Goal: Transaction & Acquisition: Obtain resource

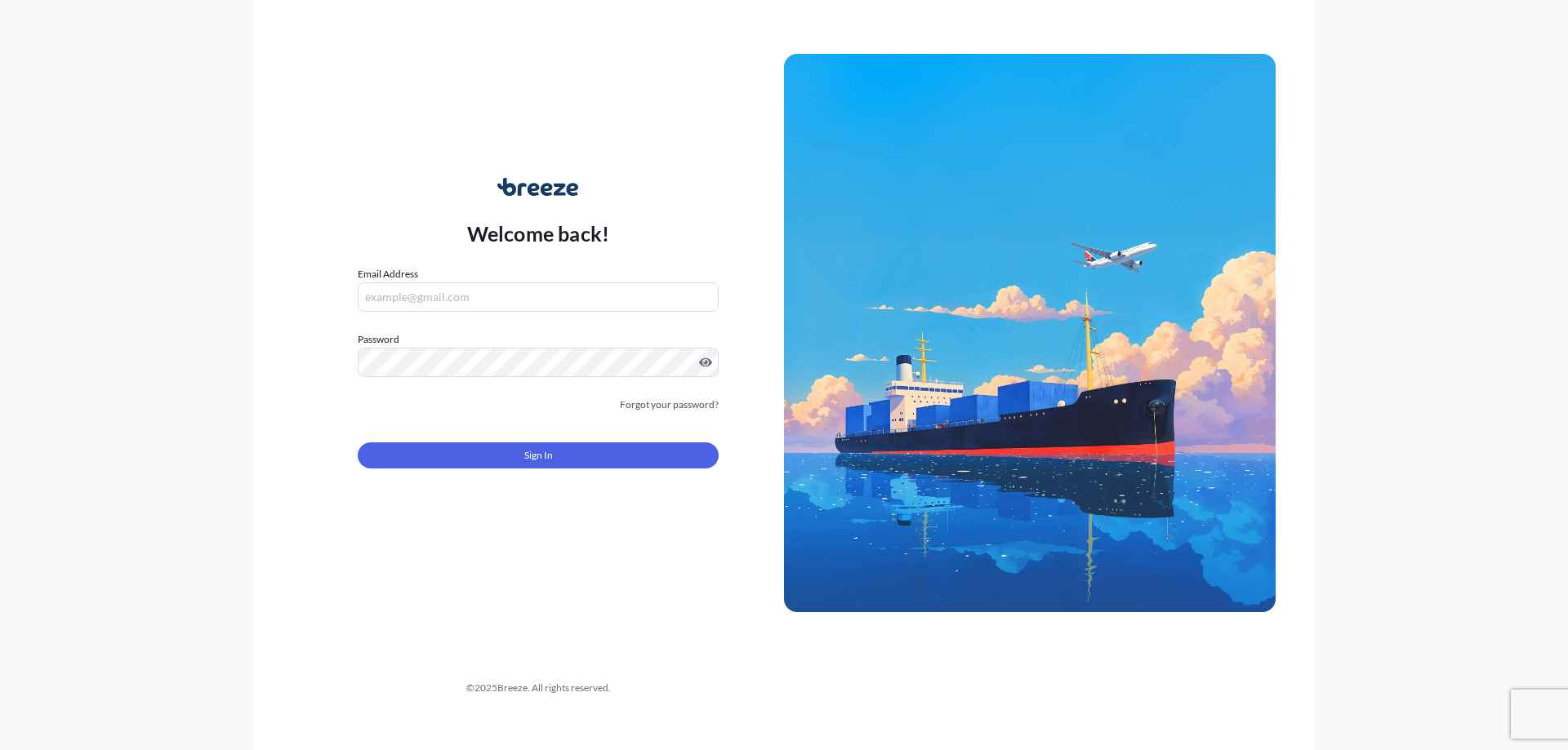
type input "[EMAIL_ADDRESS][DOMAIN_NAME]"
click at [550, 452] on span "Sign In" at bounding box center [538, 456] width 29 height 17
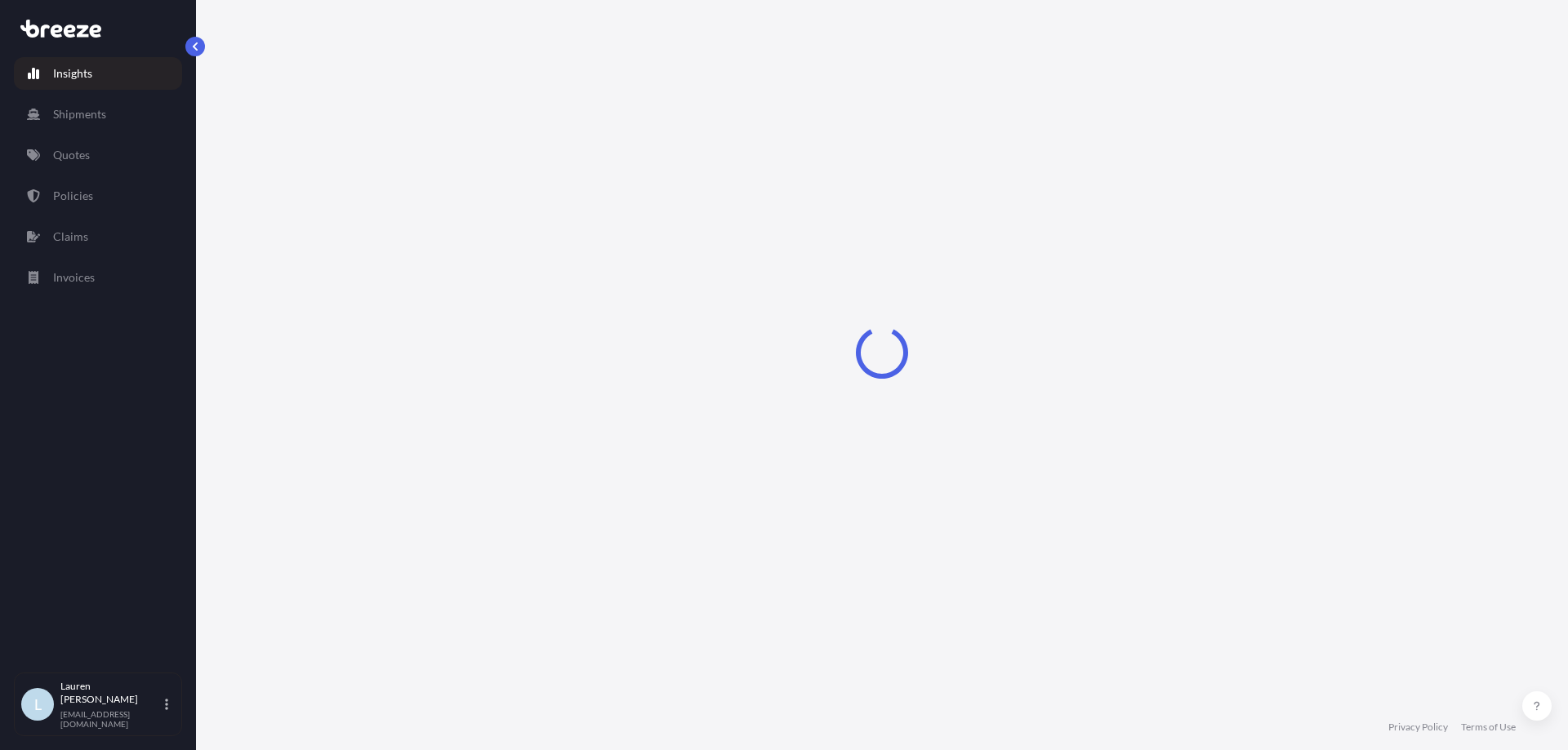
select select "2025"
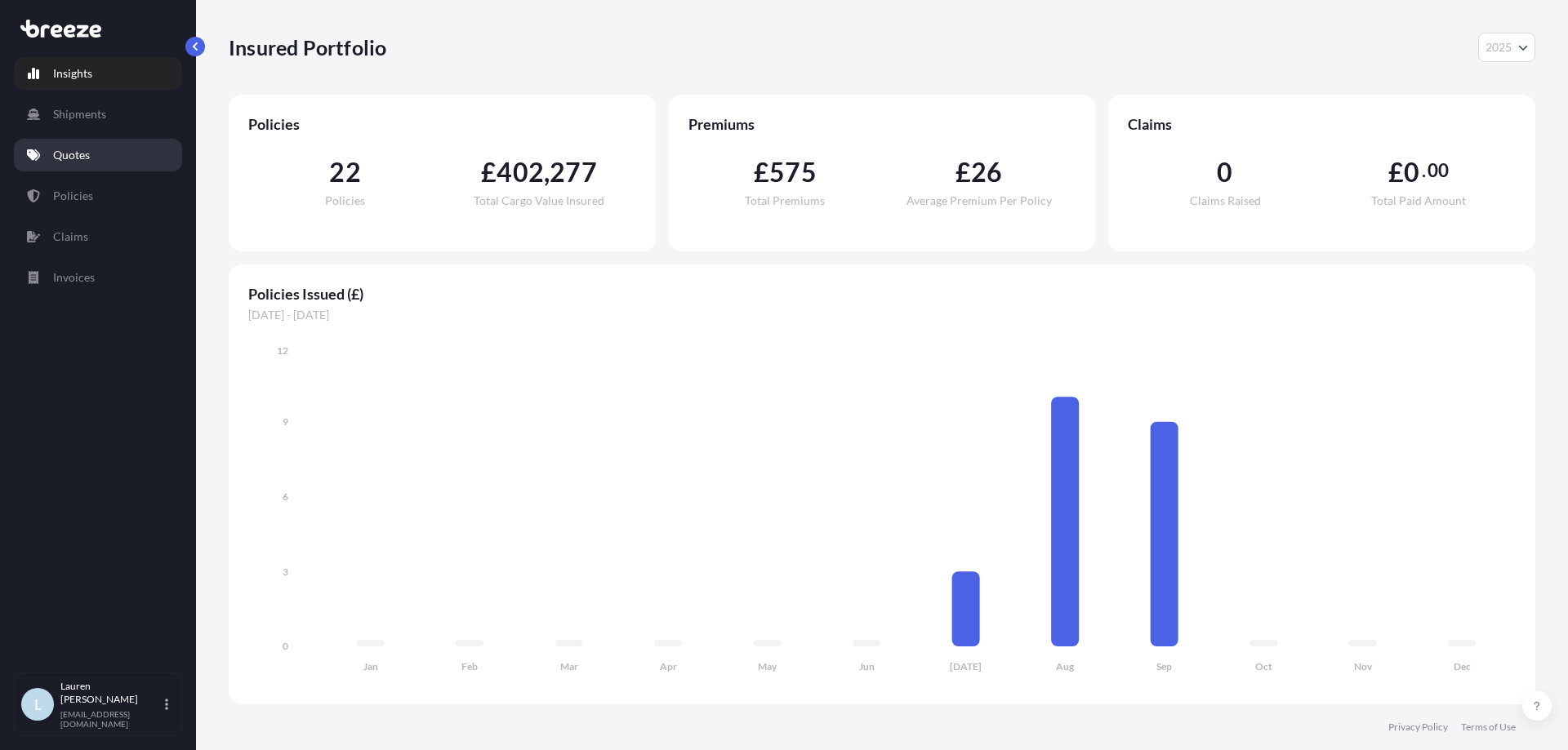
click at [105, 158] on link "Quotes" at bounding box center [97, 155] width 168 height 33
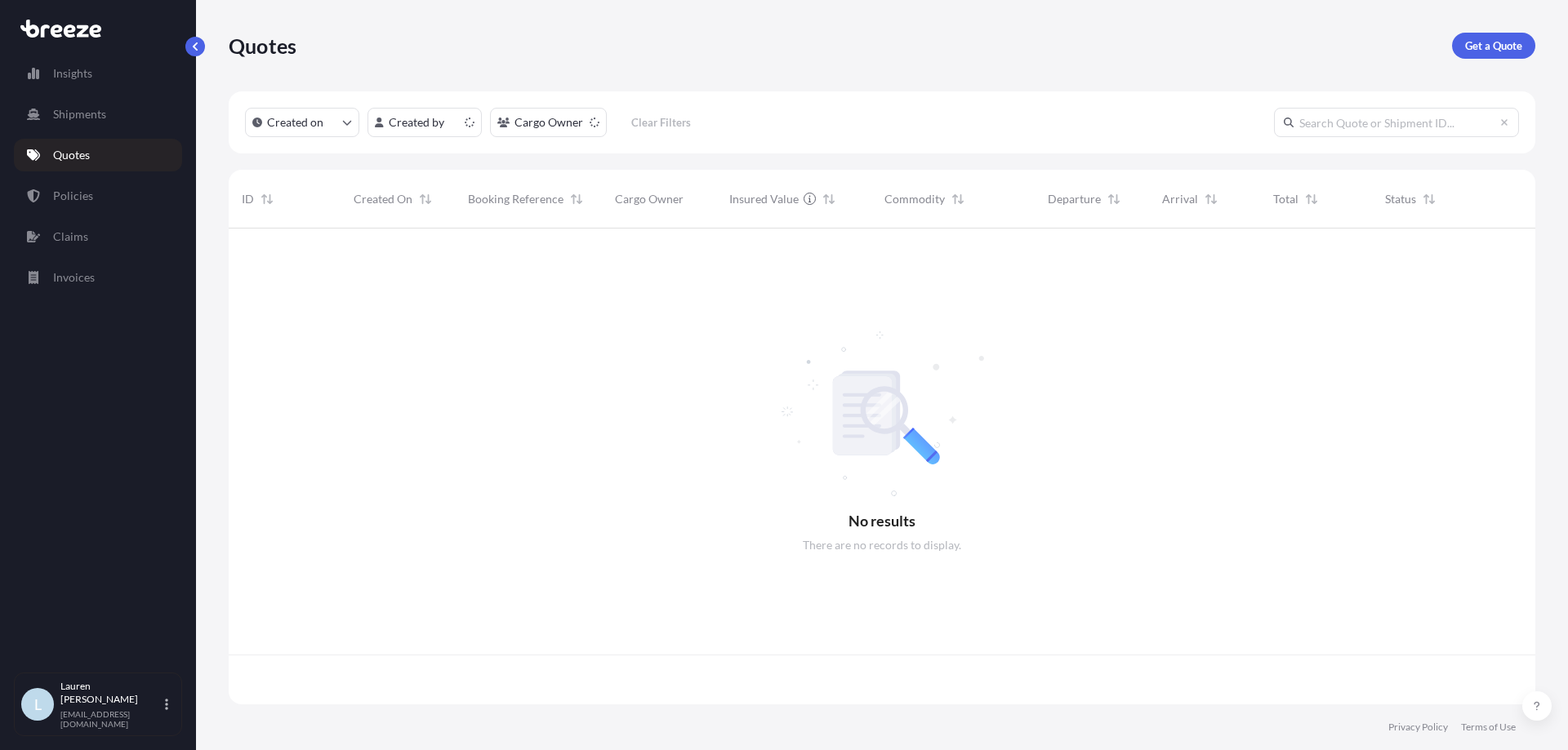
scroll to position [472, 1294]
click at [1473, 40] on p "Get a Quote" at bounding box center [1494, 46] width 57 height 17
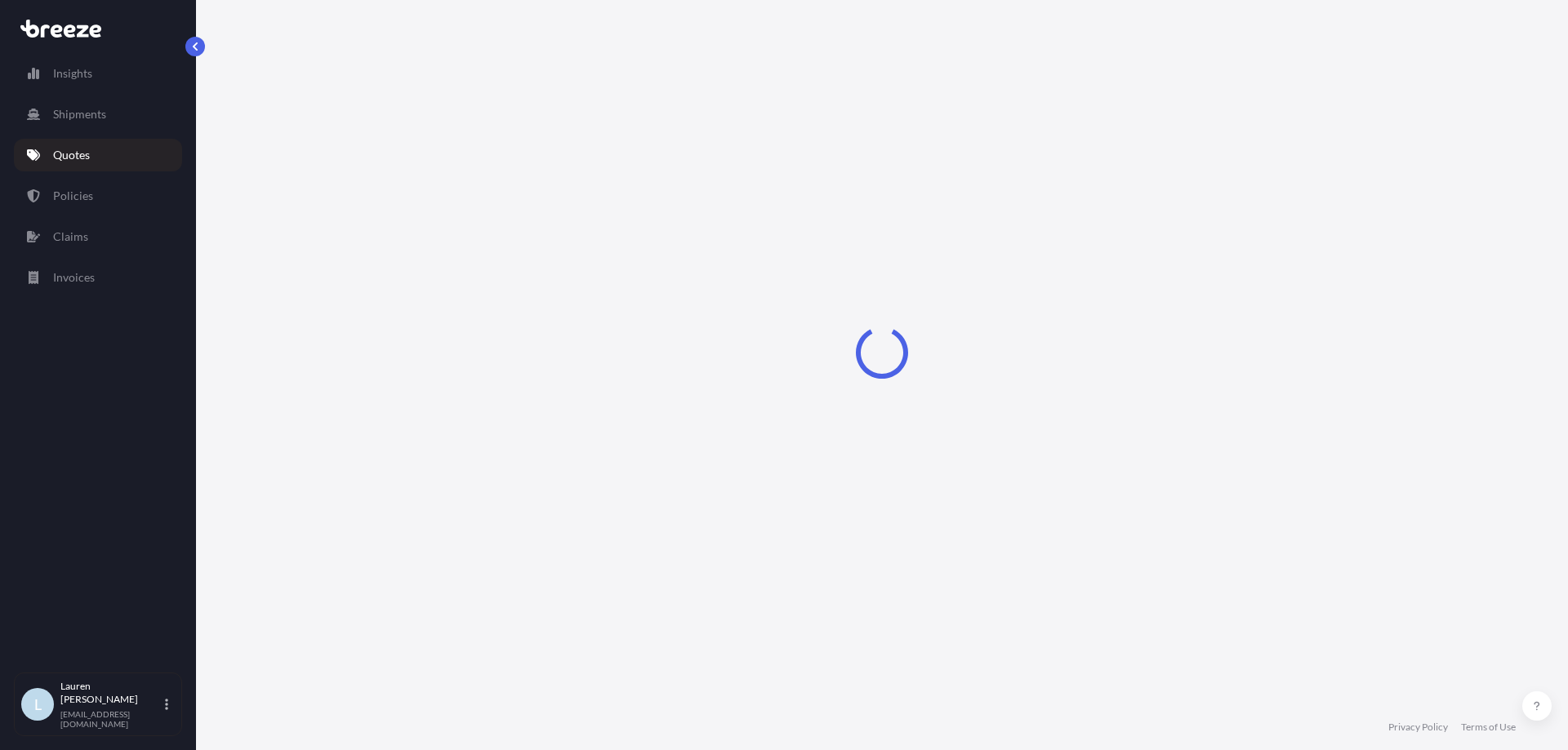
select select "Road"
select select "Sea"
select select "1"
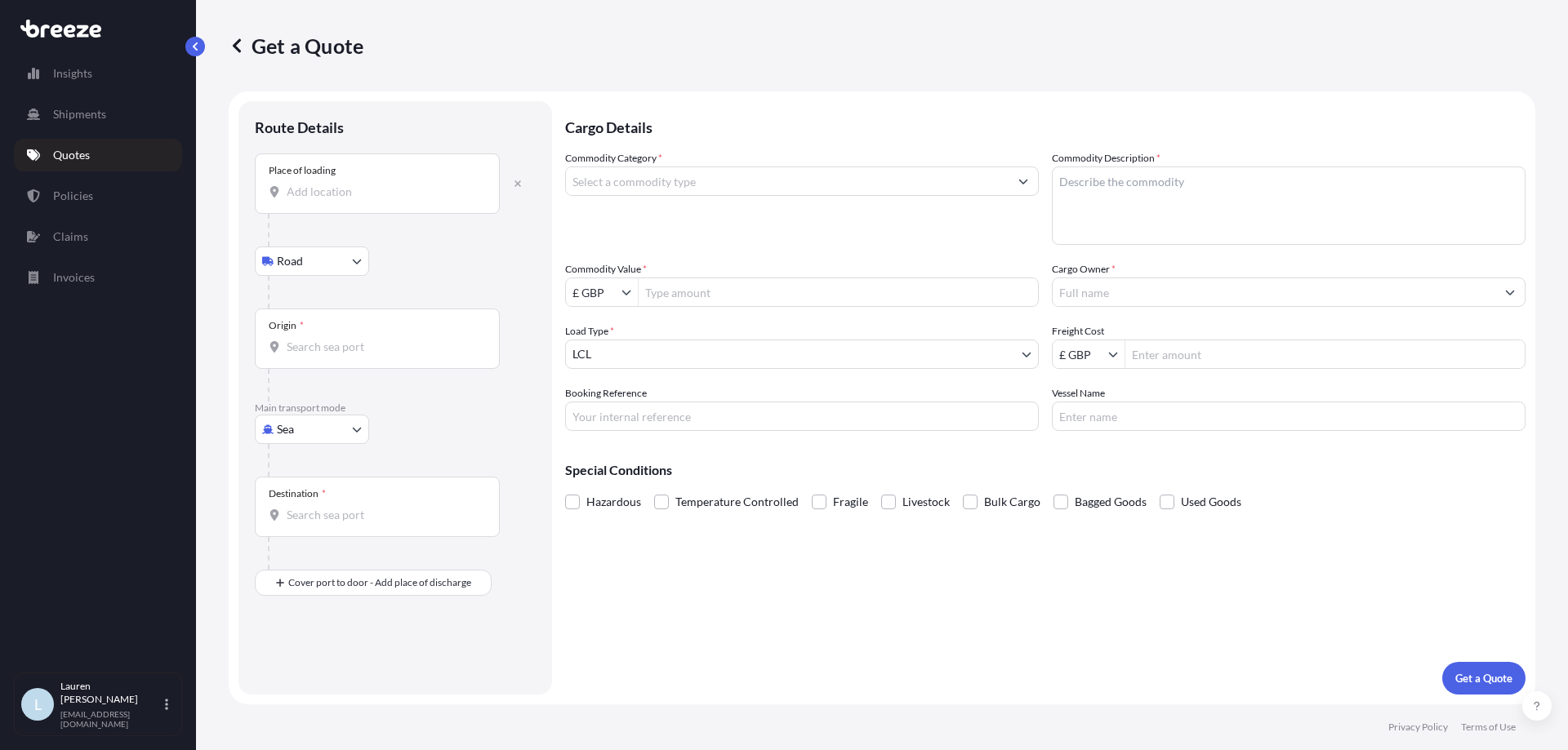
click at [357, 193] on input "Place of loading" at bounding box center [383, 192] width 193 height 17
click at [377, 203] on div "Place of loading" at bounding box center [377, 184] width 245 height 61
click at [377, 200] on input "Place of loading" at bounding box center [383, 192] width 193 height 17
click at [414, 185] on input "Place of loading" at bounding box center [383, 192] width 193 height 17
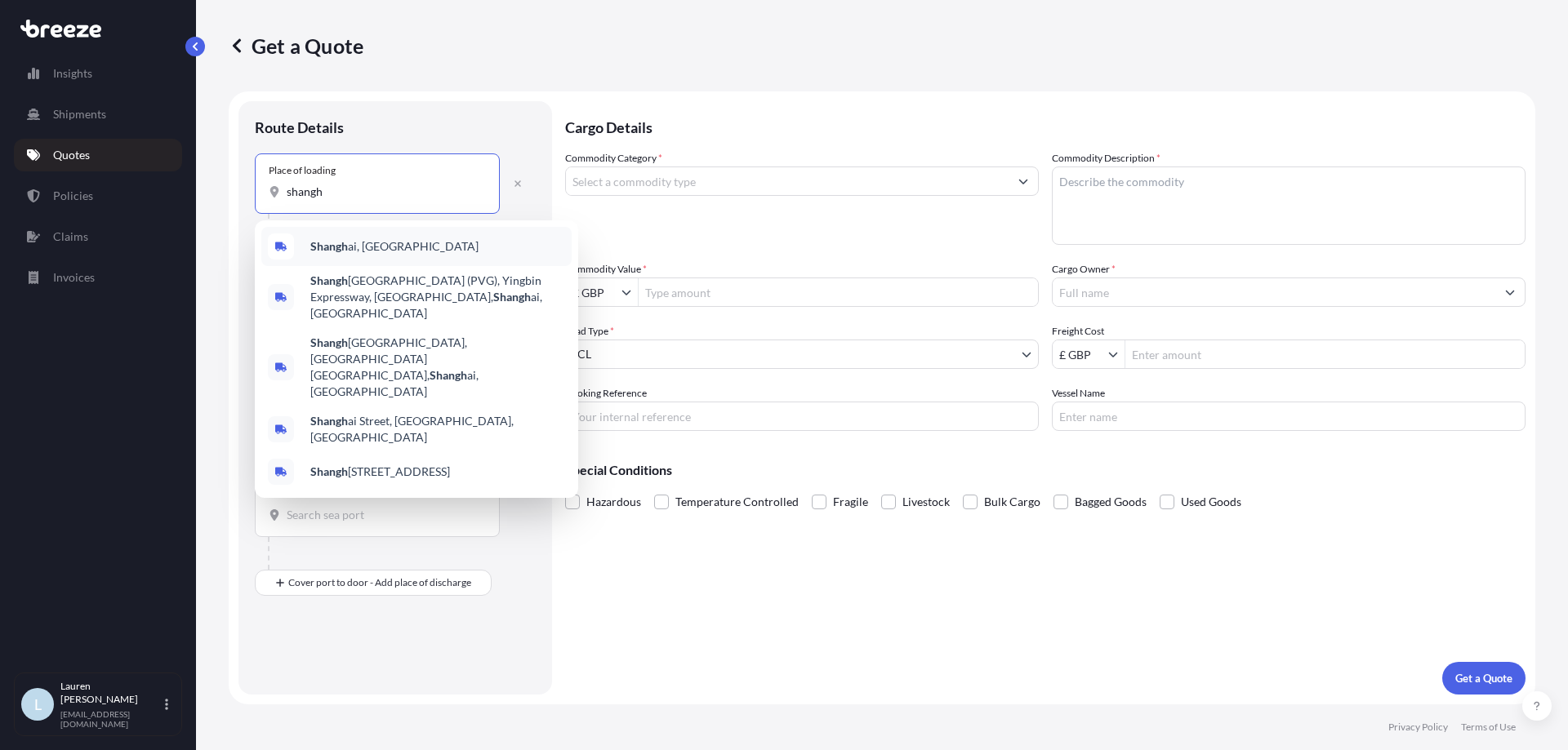
click at [398, 235] on div "Shangh ai, [GEOGRAPHIC_DATA]" at bounding box center [416, 246] width 310 height 40
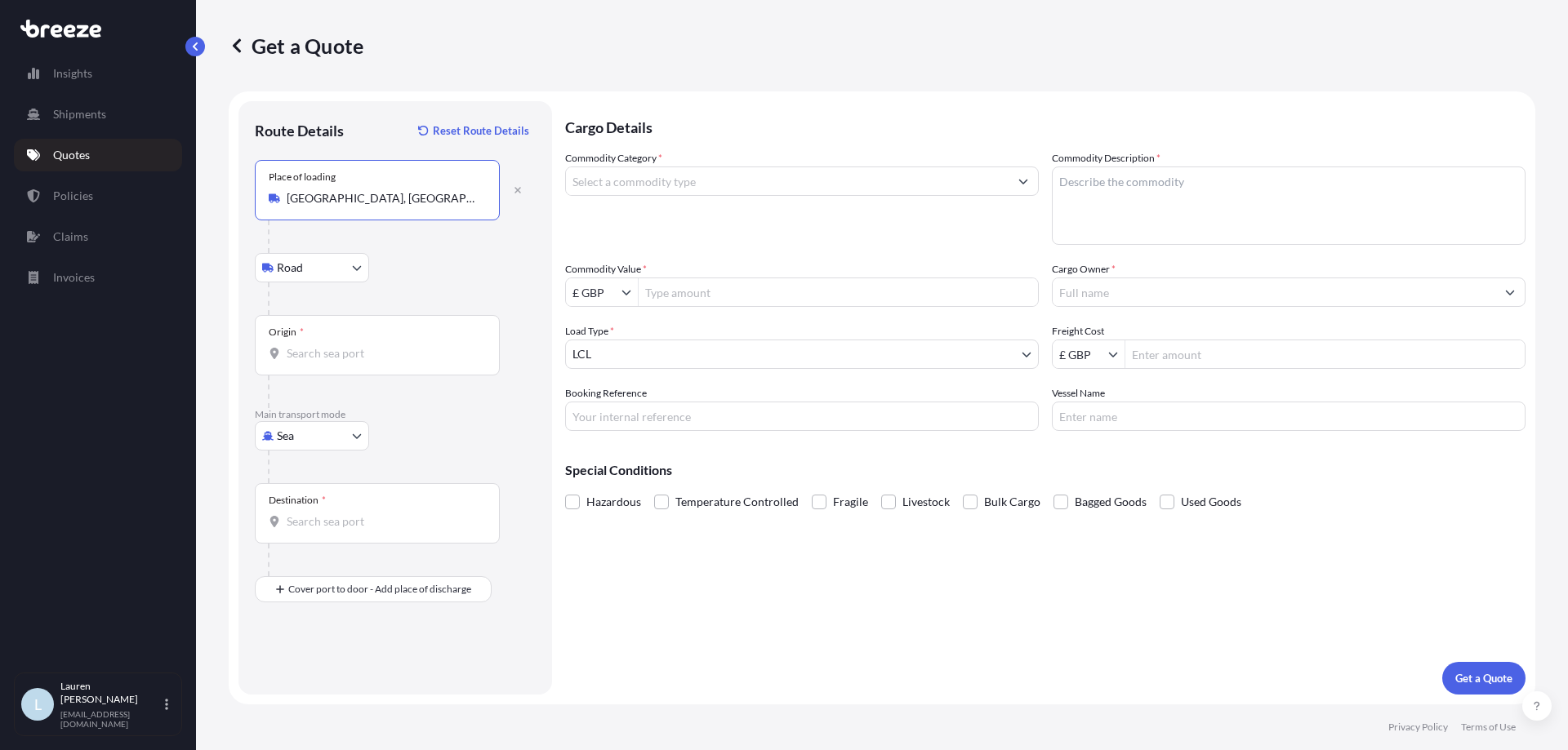
type input "[GEOGRAPHIC_DATA], [GEOGRAPHIC_DATA]"
click at [346, 271] on body "5 options available. Insights Shipments Quotes Policies Claims Invoices L [PERS…" at bounding box center [784, 375] width 1568 height 750
click at [312, 340] on div "Rail" at bounding box center [312, 339] width 101 height 29
click at [409, 271] on div "Rail Road Rail" at bounding box center [395, 267] width 280 height 29
click at [358, 263] on body "5 options available. Insights Shipments Quotes Policies Claims Invoices L [PERS…" at bounding box center [784, 375] width 1568 height 750
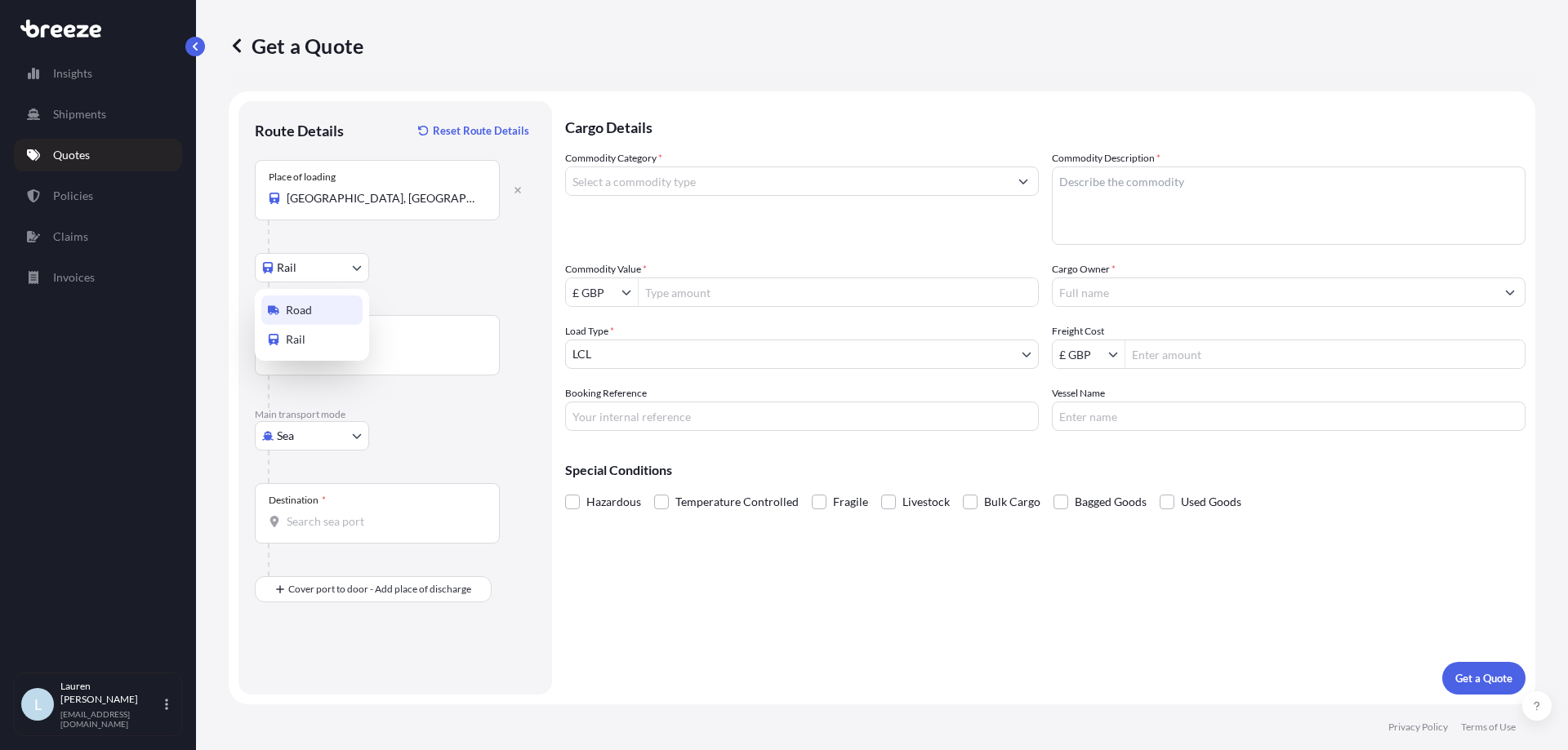
click at [325, 310] on div "Road" at bounding box center [312, 310] width 101 height 29
select select "Road"
click at [325, 430] on body "5 options available. Insights Shipments Quotes Policies Claims Invoices L [PERS…" at bounding box center [784, 375] width 1568 height 750
click at [333, 572] on div "Rail" at bounding box center [312, 566] width 101 height 29
select select "Rail"
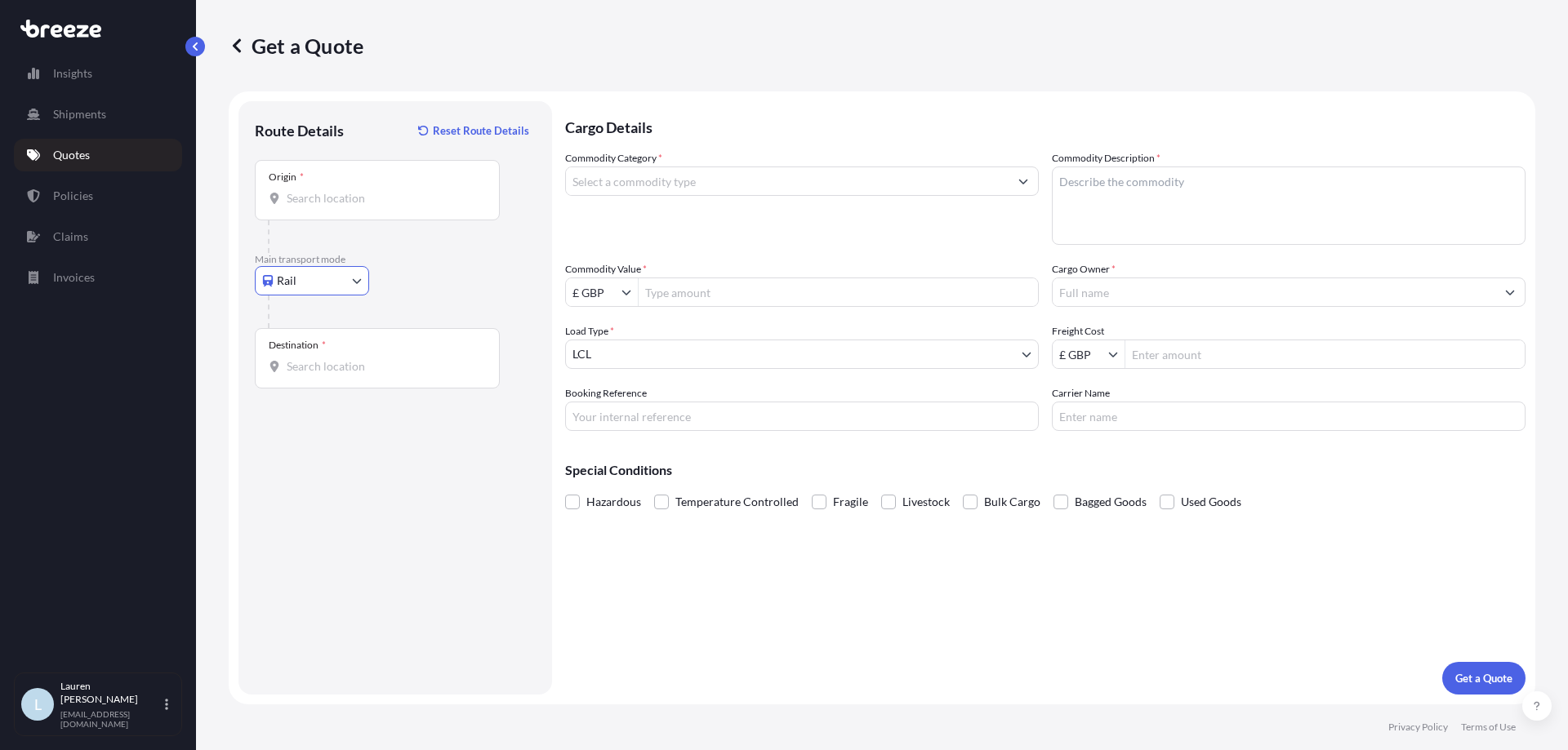
click at [332, 361] on input "Destination *" at bounding box center [383, 367] width 193 height 17
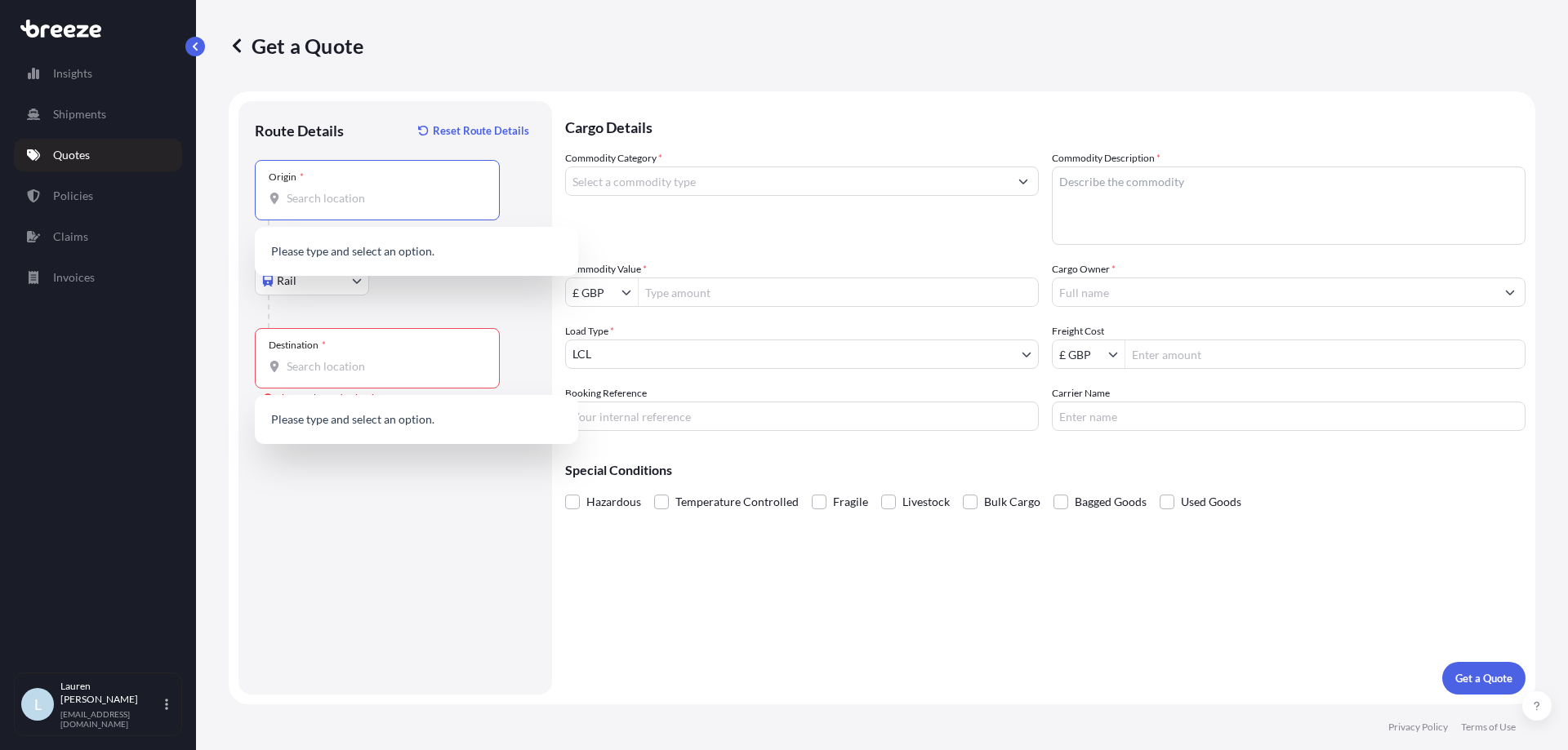
click at [340, 204] on input "Origin *" at bounding box center [383, 199] width 193 height 17
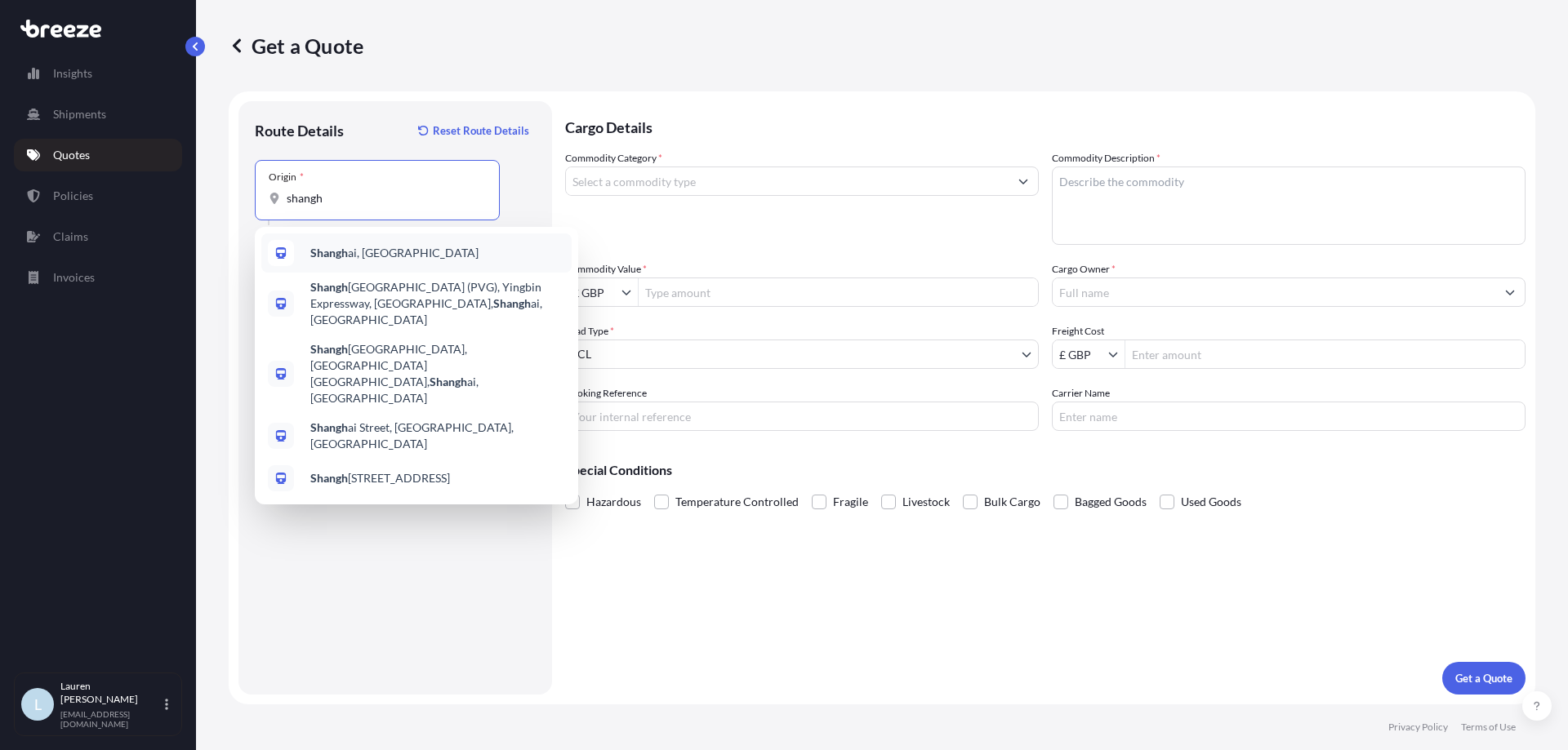
click at [408, 249] on div "Shangh ai, [GEOGRAPHIC_DATA]" at bounding box center [416, 253] width 310 height 40
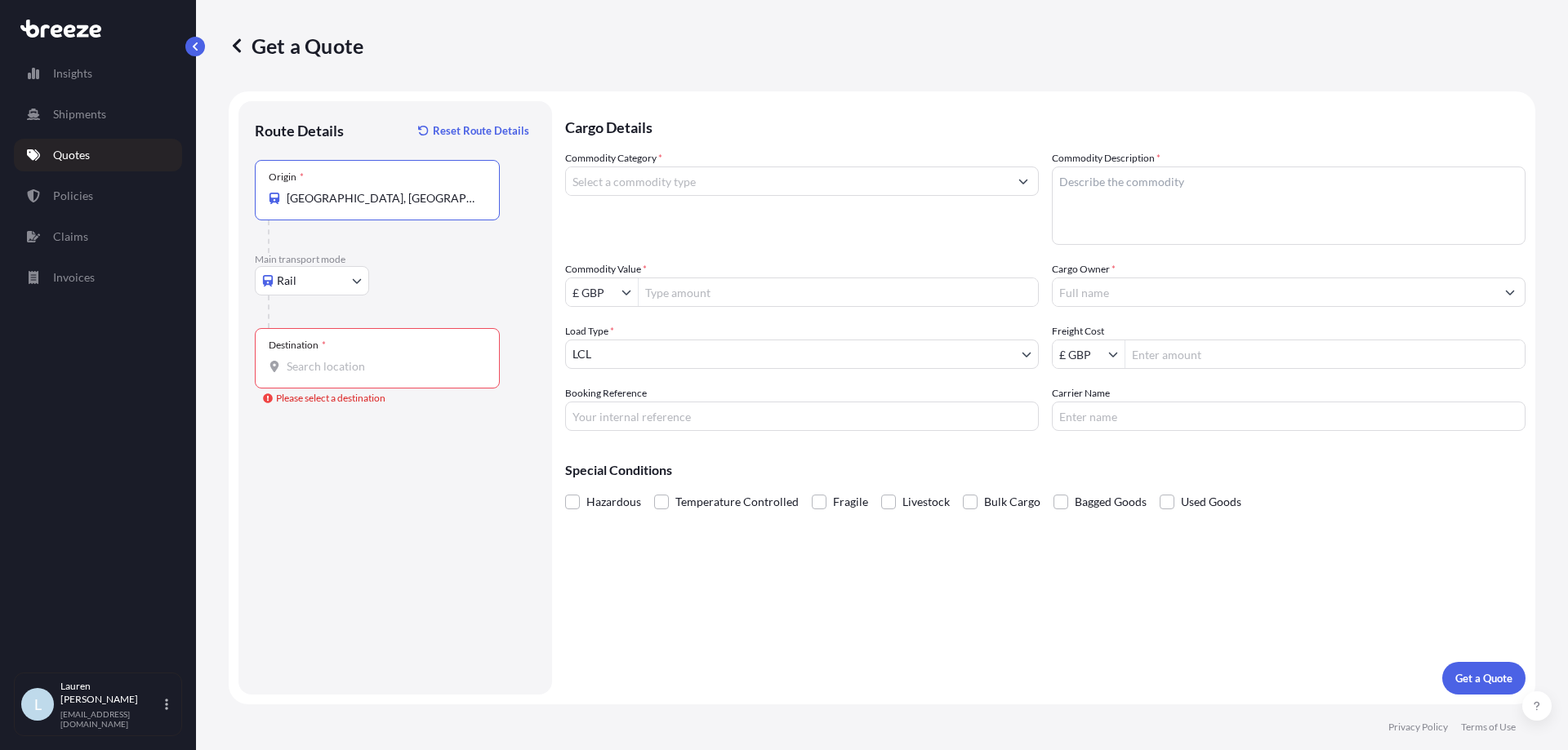
type input "[GEOGRAPHIC_DATA], [GEOGRAPHIC_DATA]"
click at [342, 382] on div "Destination *" at bounding box center [377, 358] width 245 height 61
click at [342, 375] on input "Destination * Please select a destination" at bounding box center [383, 367] width 193 height 17
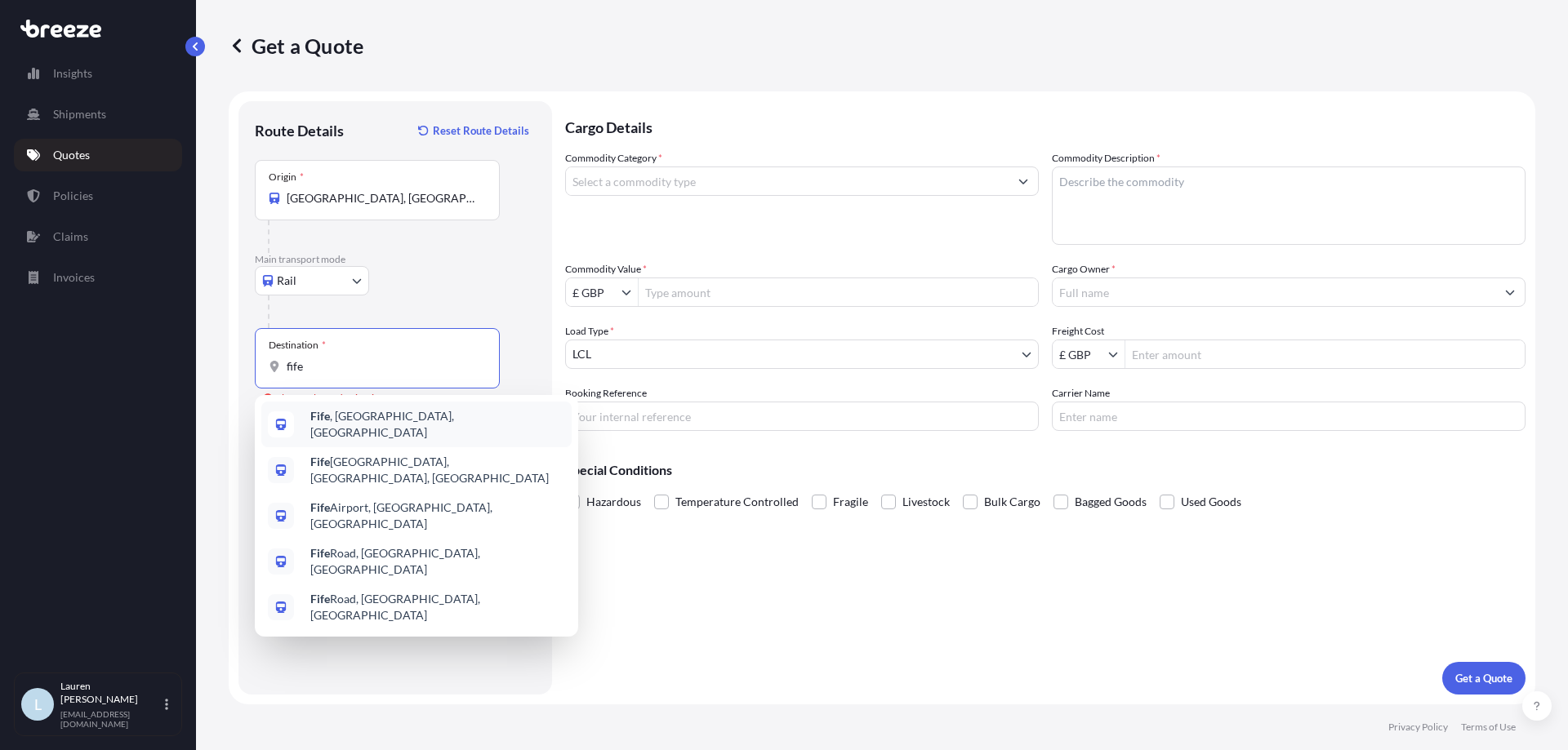
drag, startPoint x: 298, startPoint y: 363, endPoint x: 243, endPoint y: 353, distance: 55.9
click at [243, 353] on div "Route Details Reset Route Details Place of loading Road Road Rail Origin * [GEO…" at bounding box center [395, 398] width 314 height 594
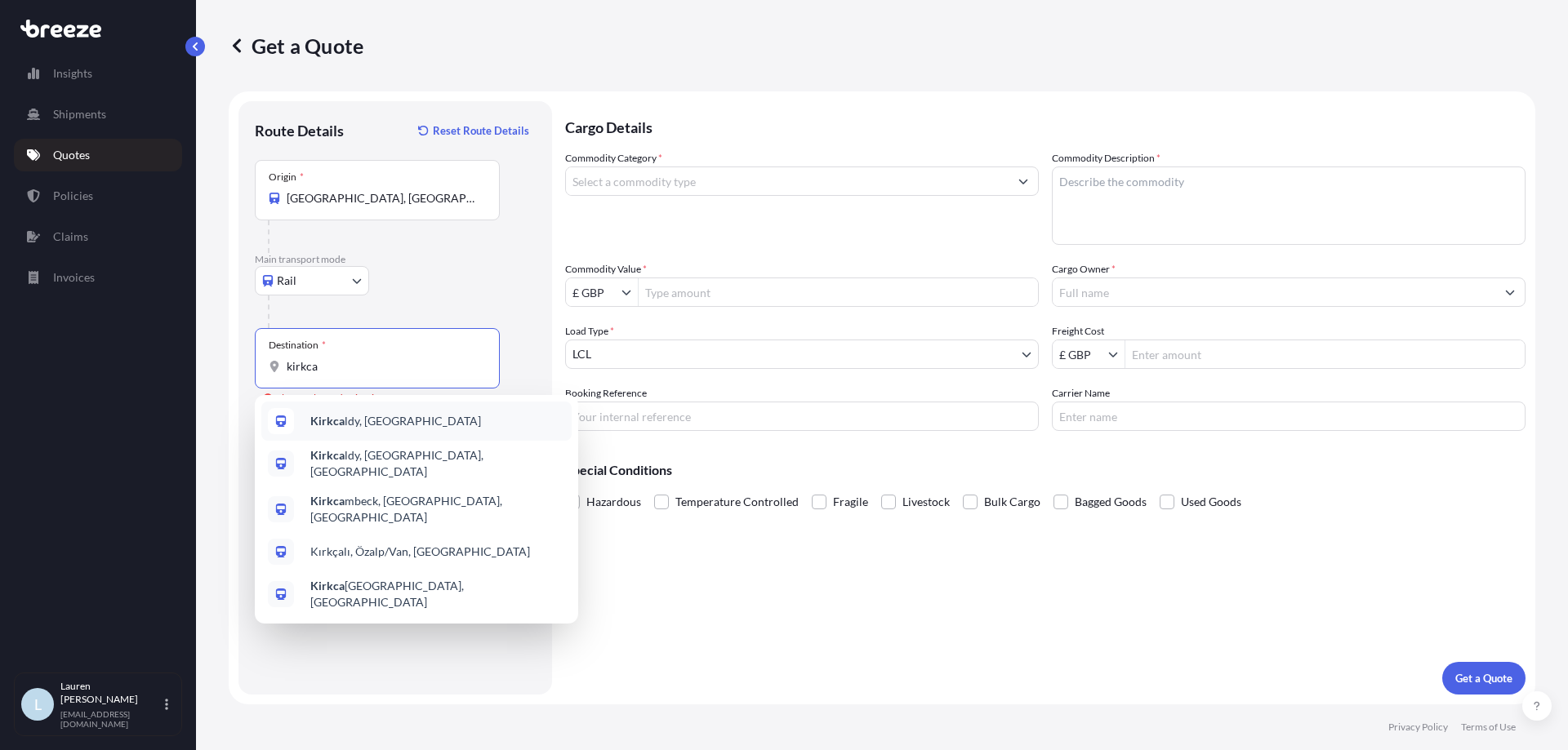
click at [397, 406] on div "Kirkca ldy, [GEOGRAPHIC_DATA]" at bounding box center [416, 421] width 310 height 40
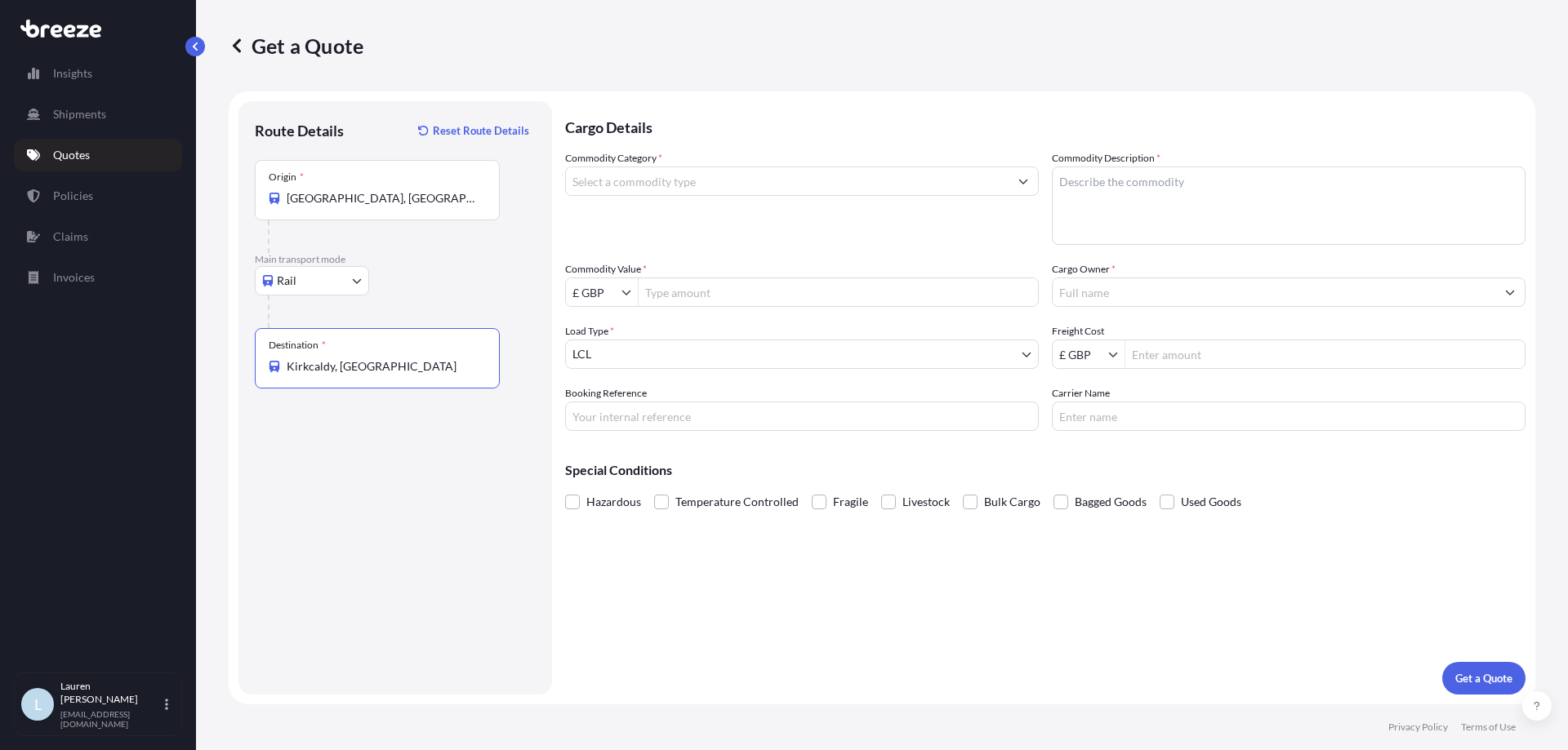
type input "Kirkcaldy, [GEOGRAPHIC_DATA]"
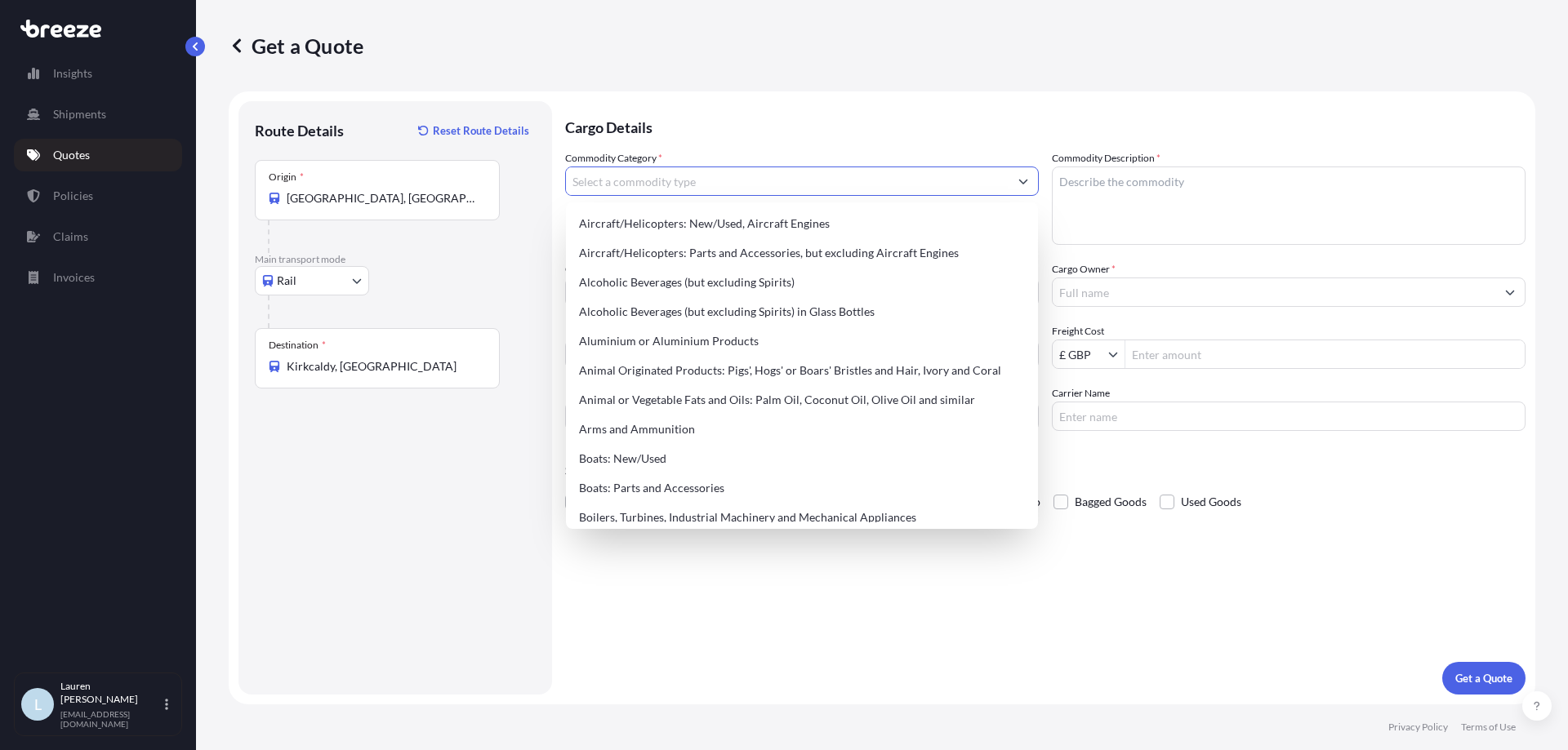
click at [728, 182] on input "Commodity Category *" at bounding box center [786, 181] width 442 height 29
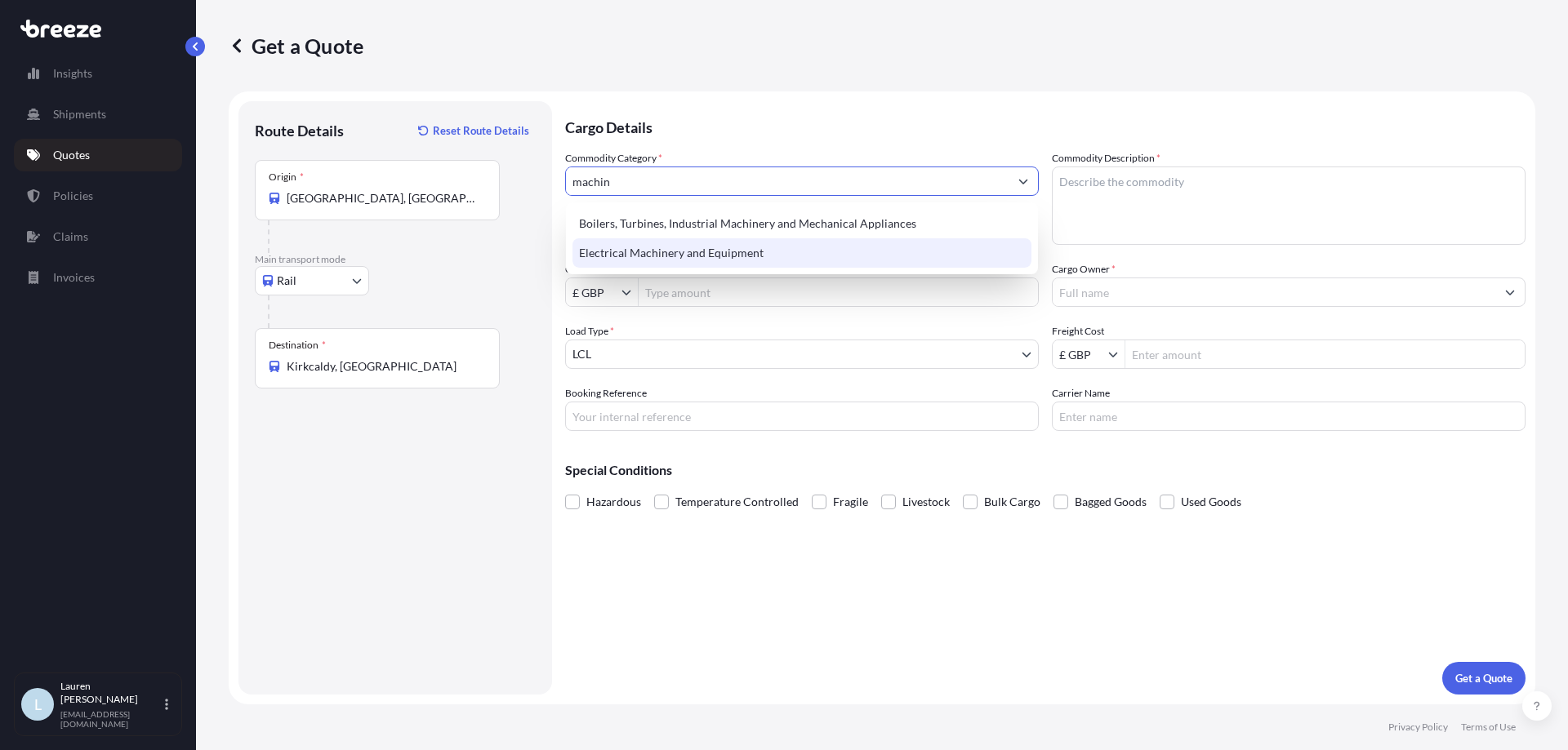
click at [728, 244] on div "Electrical Machinery and Equipment" at bounding box center [801, 253] width 459 height 29
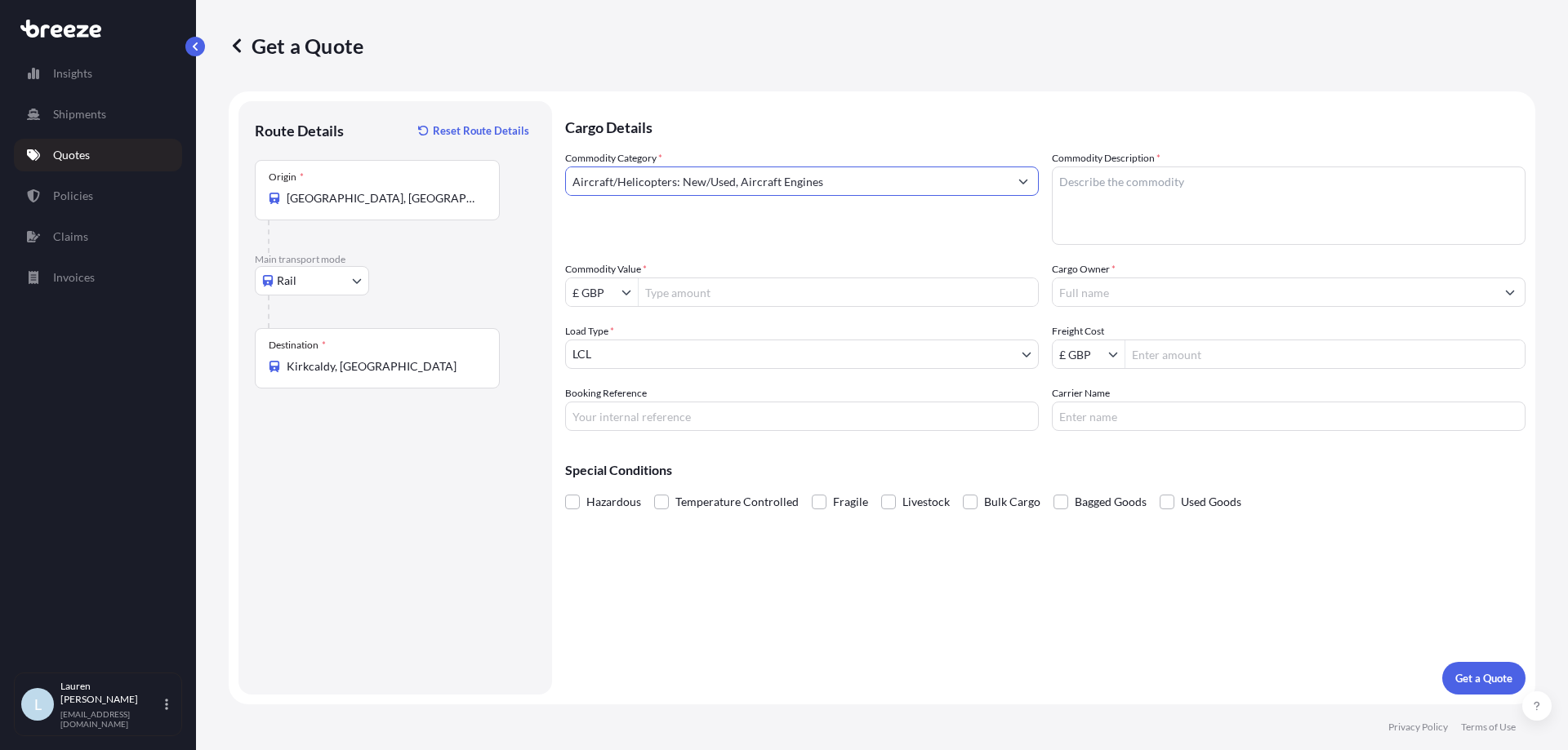
click at [841, 186] on input "Aircraft/Helicopters: New/Used, Aircraft Engines" at bounding box center [786, 181] width 442 height 29
drag, startPoint x: 841, startPoint y: 186, endPoint x: 524, endPoint y: 174, distance: 317.2
click at [524, 174] on form "Route Details Reset Route Details Place of loading Road Road Rail Origin * [GEO…" at bounding box center [882, 397] width 1307 height 613
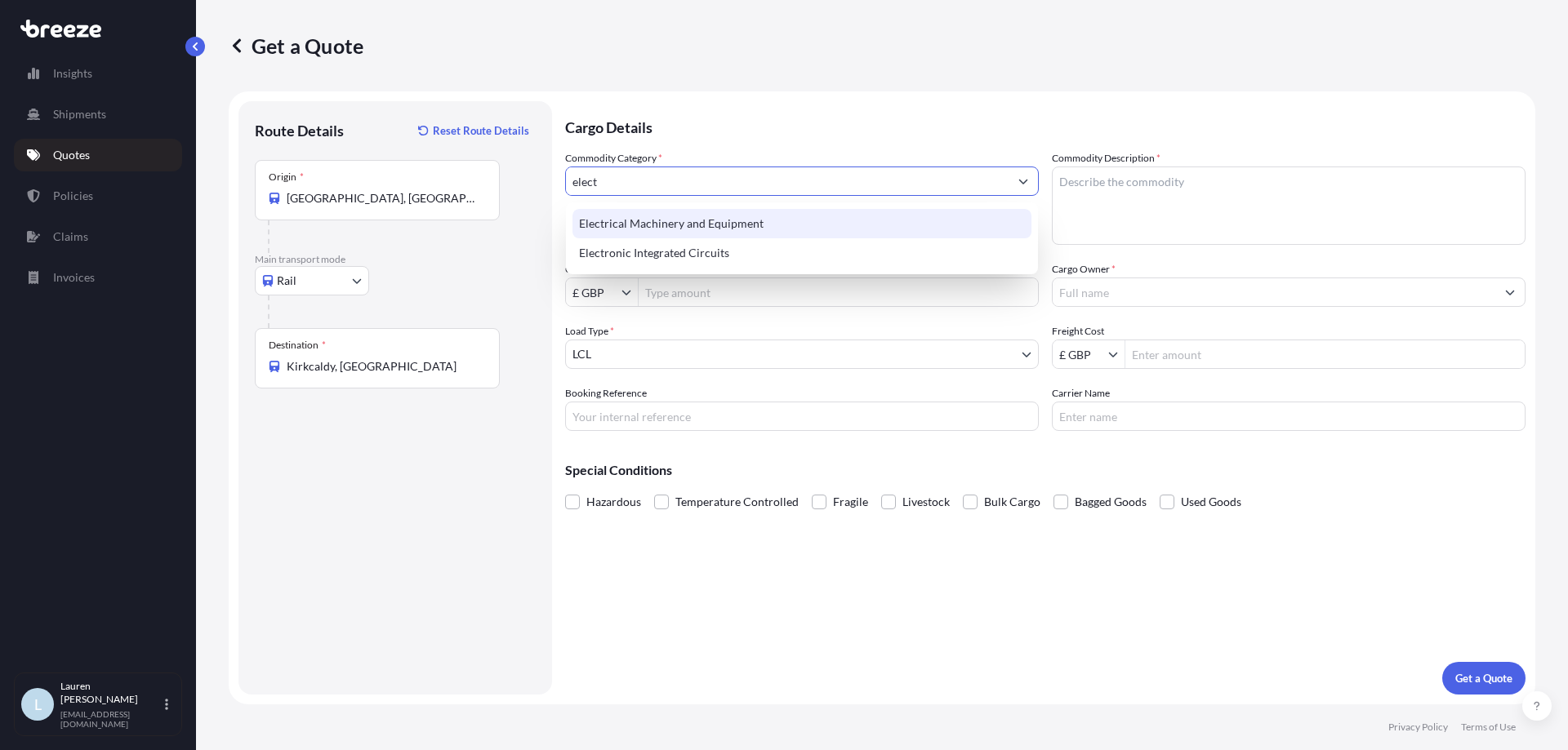
click at [739, 222] on div "Electrical Machinery and Equipment" at bounding box center [801, 223] width 459 height 29
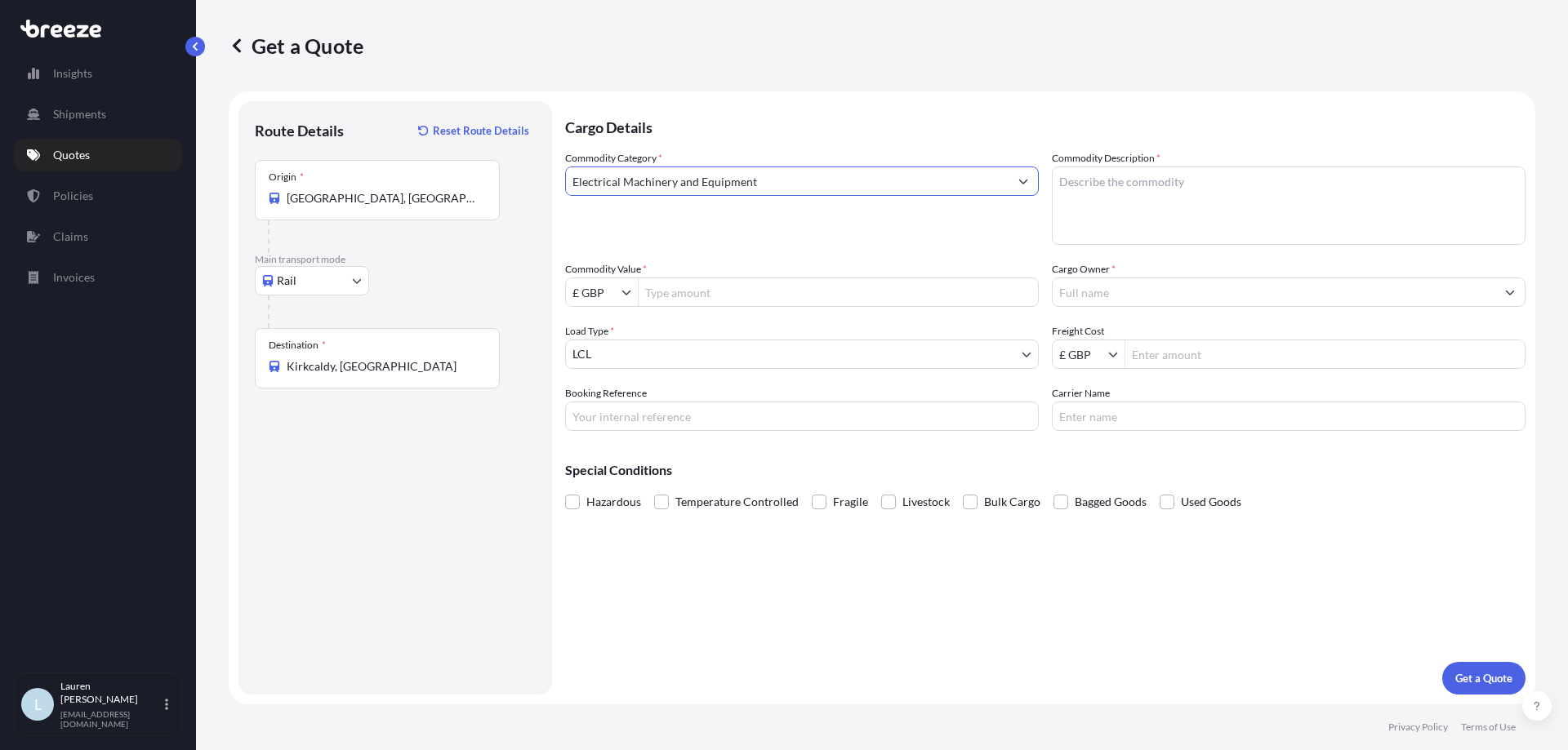
type input "Electrical Machinery and Equipment"
click at [1201, 223] on textarea "Commodity Description *" at bounding box center [1288, 205] width 474 height 78
type textarea "Coaxial Cables"
click at [681, 290] on input "Commodity Value *" at bounding box center [838, 292] width 399 height 29
type input "20,836"
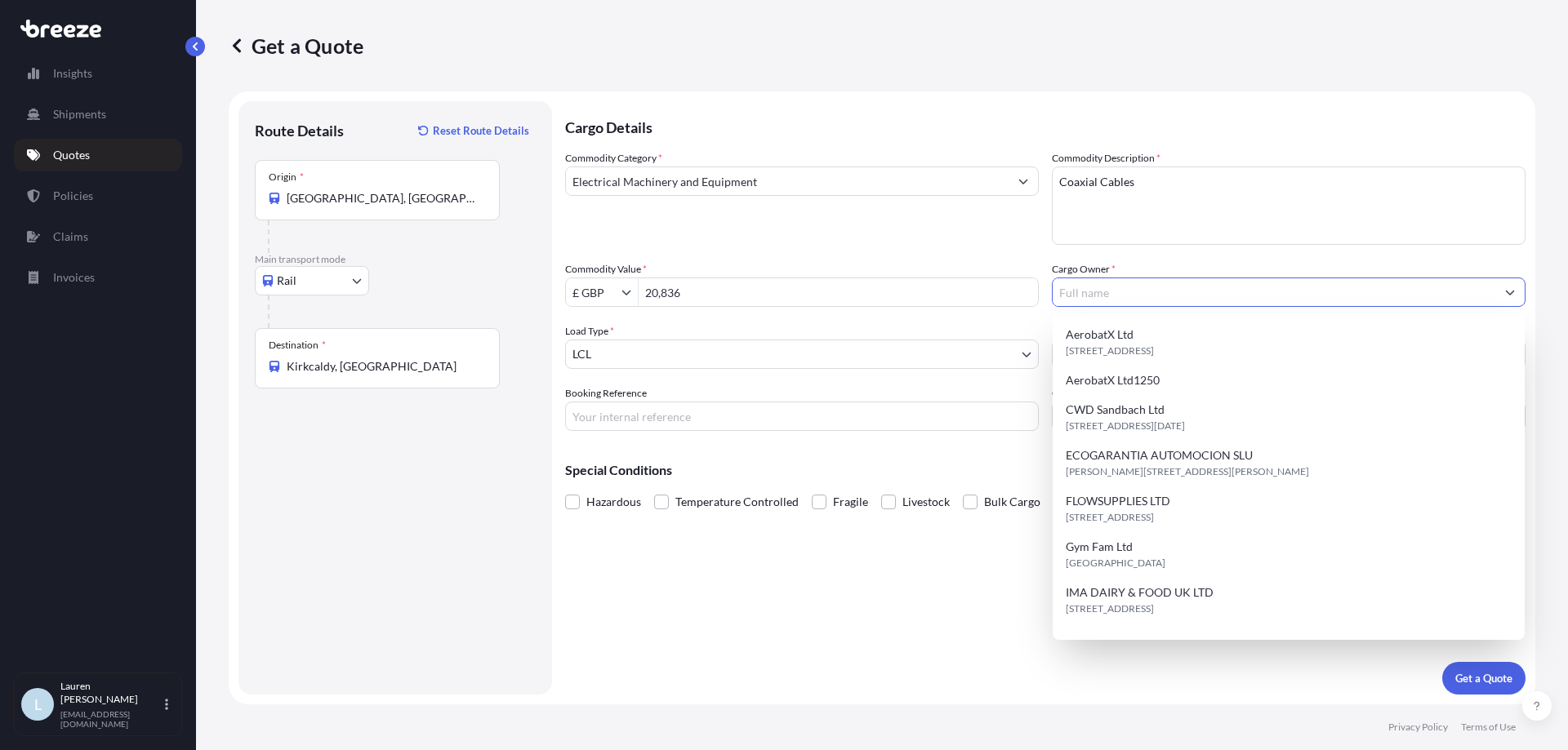
click at [1114, 292] on input "Cargo Owner *" at bounding box center [1274, 292] width 442 height 29
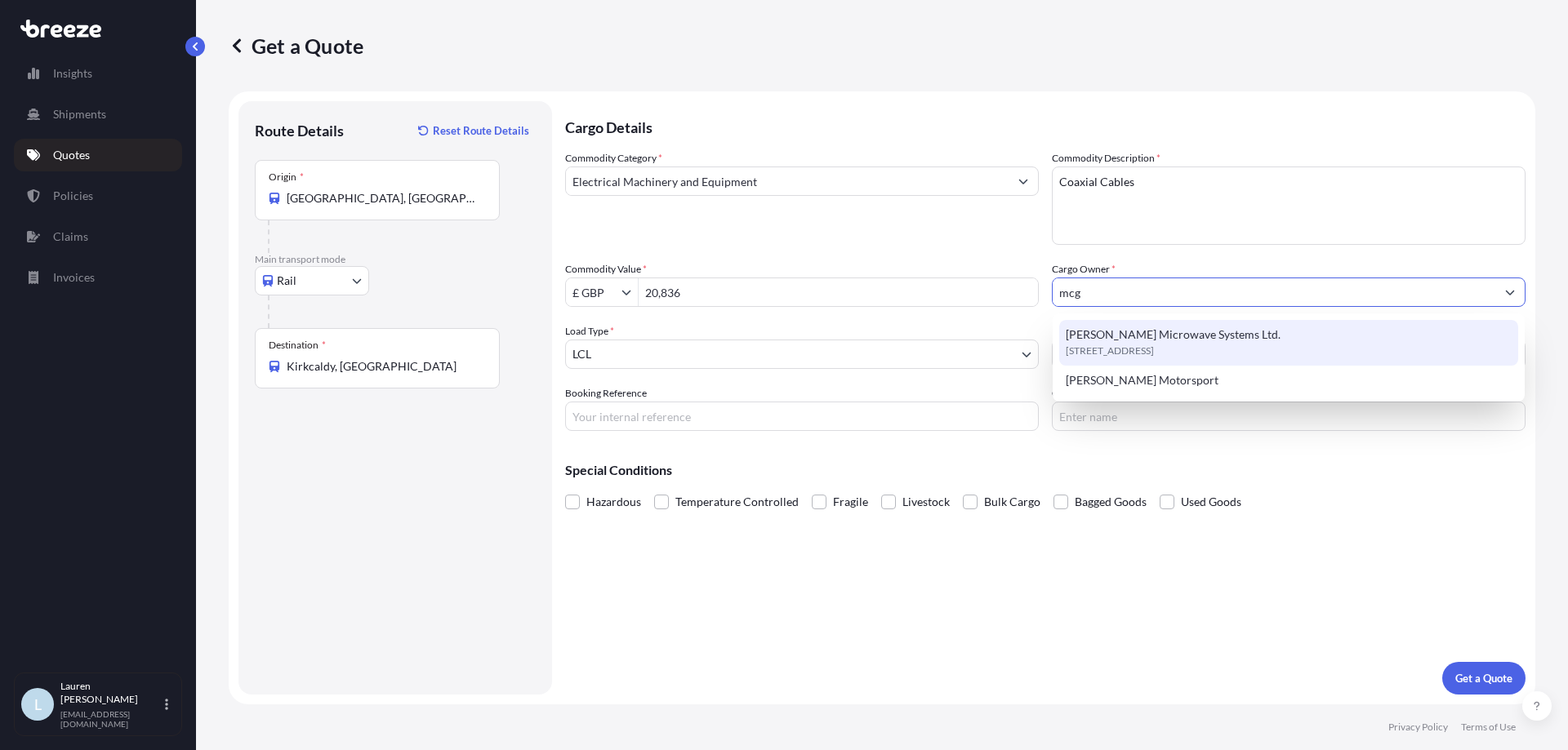
click at [1126, 331] on span "[PERSON_NAME] Microwave Systems Ltd." at bounding box center [1173, 335] width 215 height 17
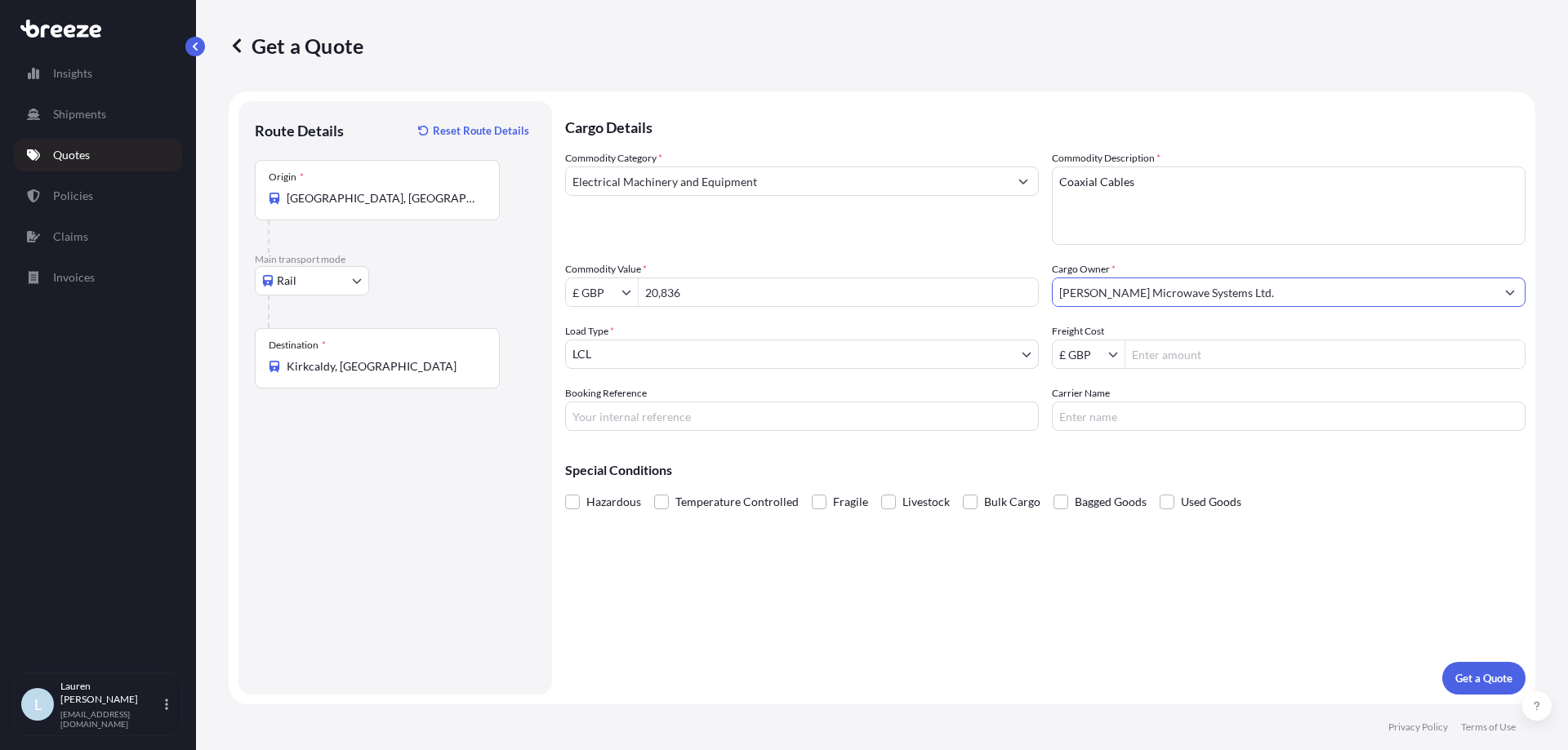
type input "[PERSON_NAME] Microwave Systems Ltd."
click at [689, 418] on input "Booking Reference" at bounding box center [801, 416] width 474 height 29
click at [1280, 400] on div "Carrier Name" at bounding box center [1288, 408] width 474 height 46
click at [1464, 664] on button "Get a Quote" at bounding box center [1483, 678] width 84 height 33
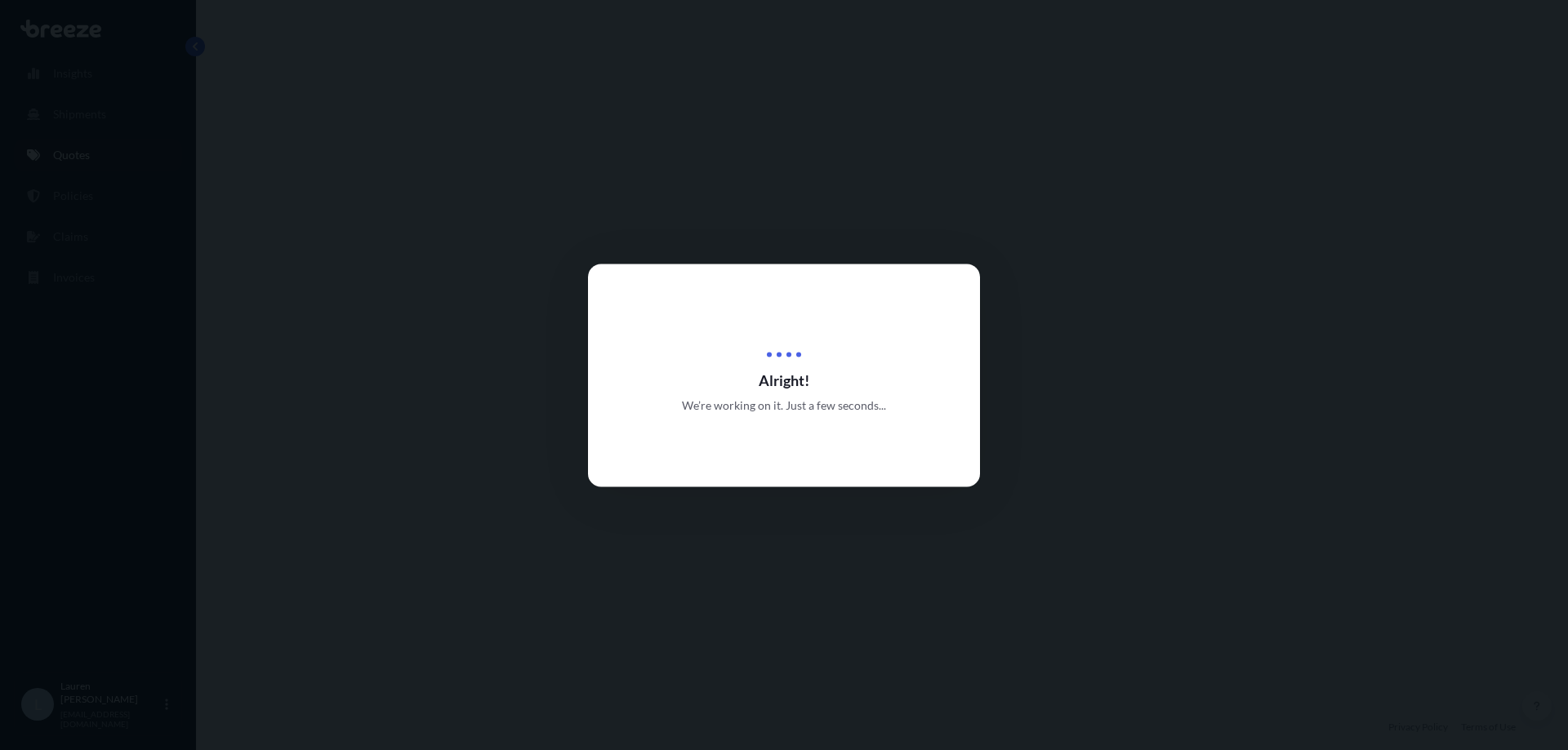
select select "Rail"
select select "1"
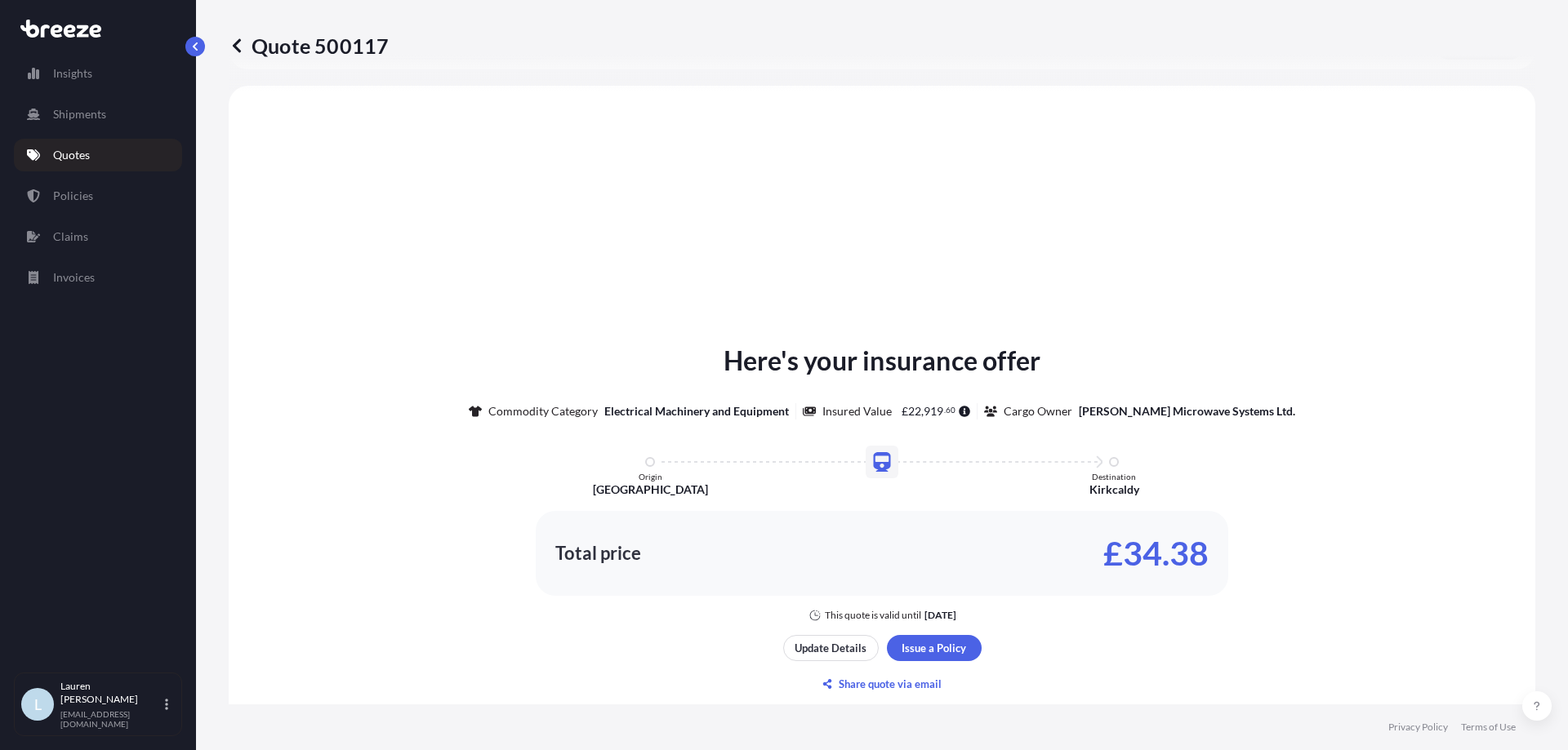
scroll to position [492, 0]
